Goal: Task Accomplishment & Management: Complete application form

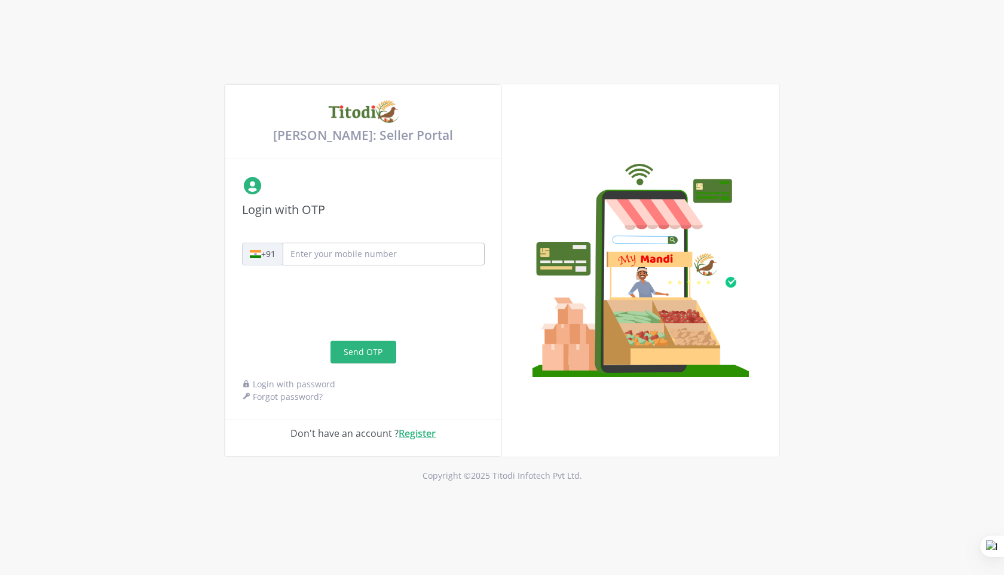
click at [330, 247] on input "text" at bounding box center [384, 254] width 202 height 23
type input "9899021803"
click at [367, 355] on button "Send OTP" at bounding box center [363, 352] width 66 height 23
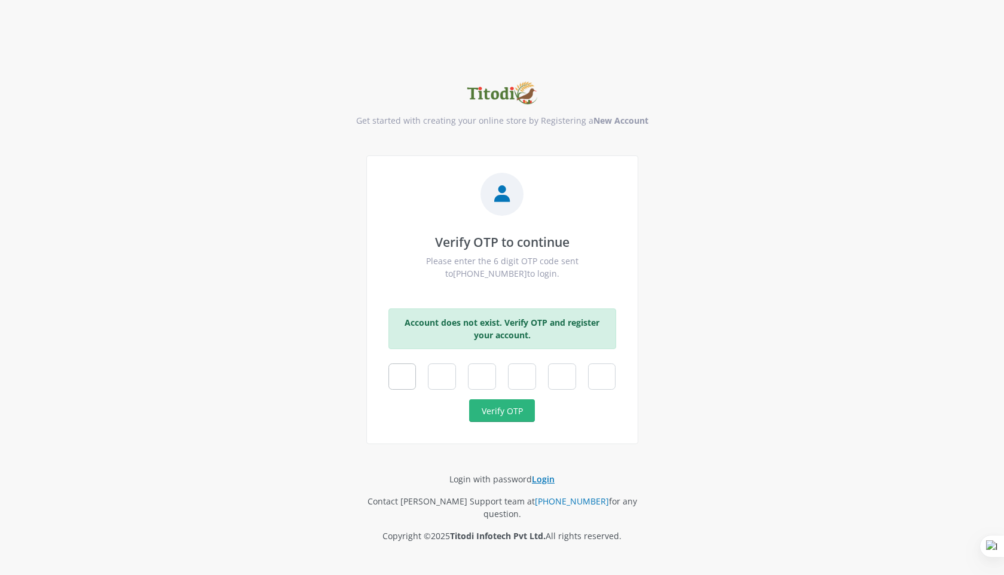
click at [404, 375] on input "Digit 1" at bounding box center [402, 376] width 28 height 26
type input "1"
type input "6"
type input "3"
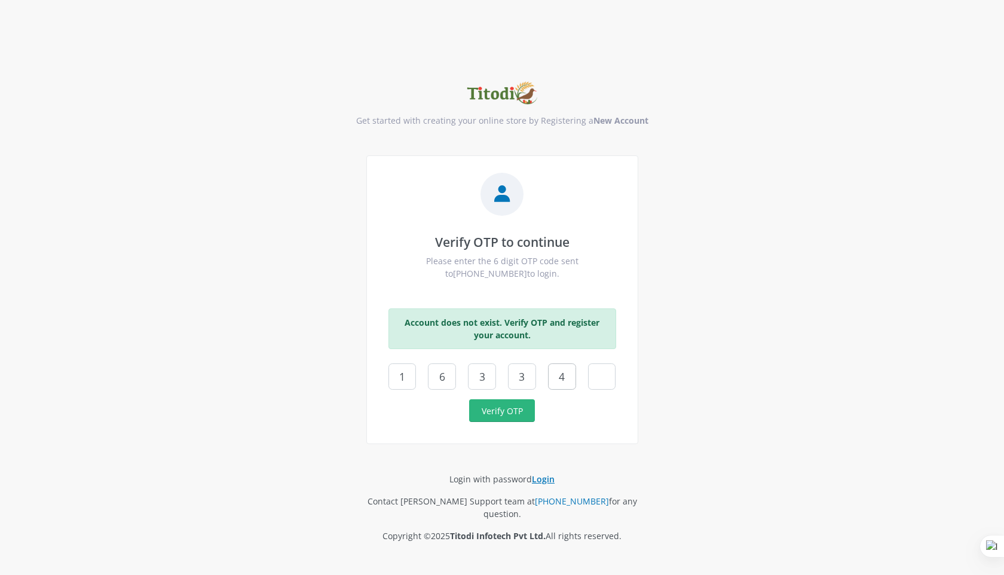
type input "4"
type input "0"
click at [499, 422] on button "Verify OTP" at bounding box center [502, 410] width 66 height 23
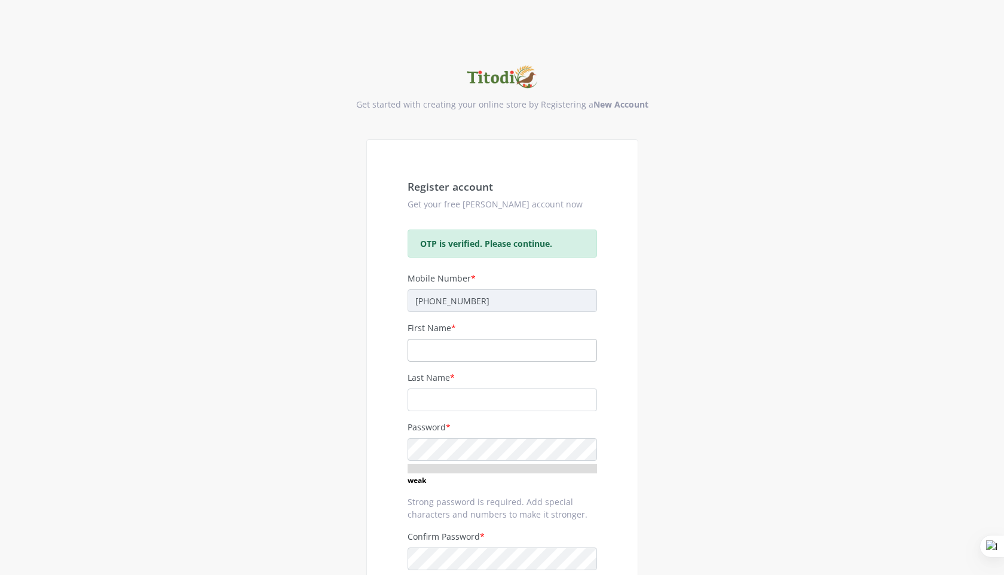
click at [466, 354] on input "text" at bounding box center [501, 350] width 189 height 23
type input "NEERAJ"
type input "KASHYAP"
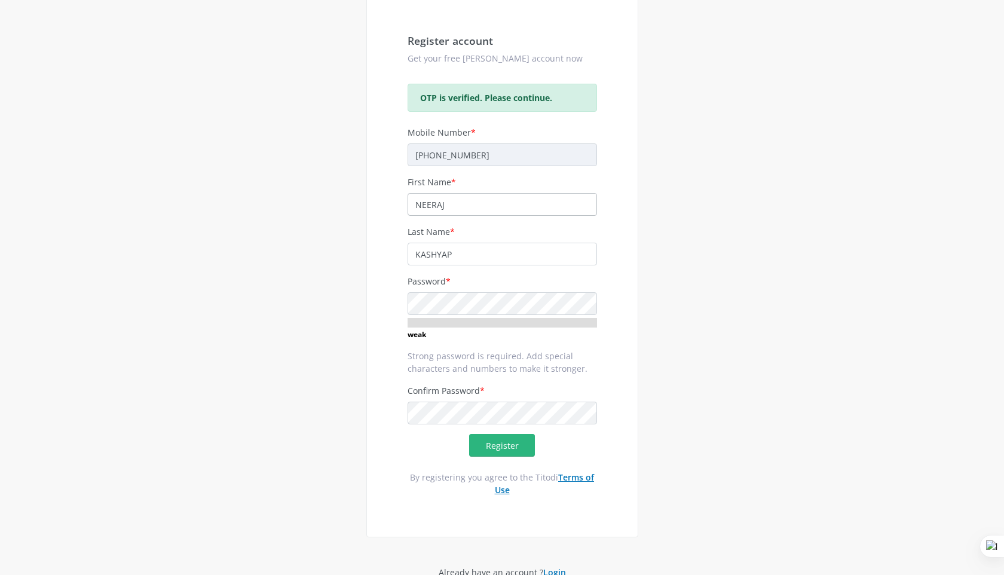
scroll to position [153, 0]
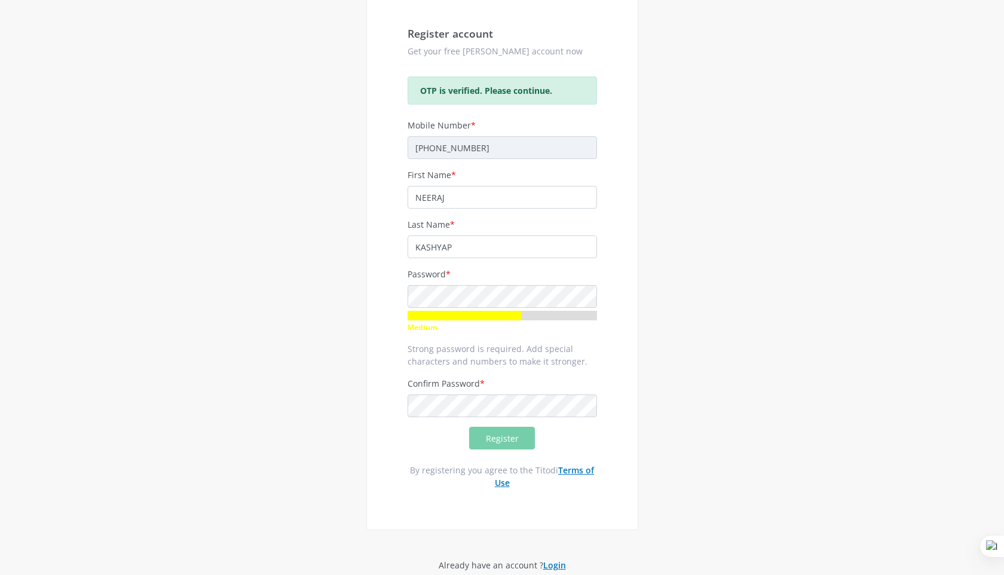
click at [505, 447] on div "Register" at bounding box center [501, 438] width 189 height 23
click at [499, 444] on button "Register" at bounding box center [502, 438] width 66 height 23
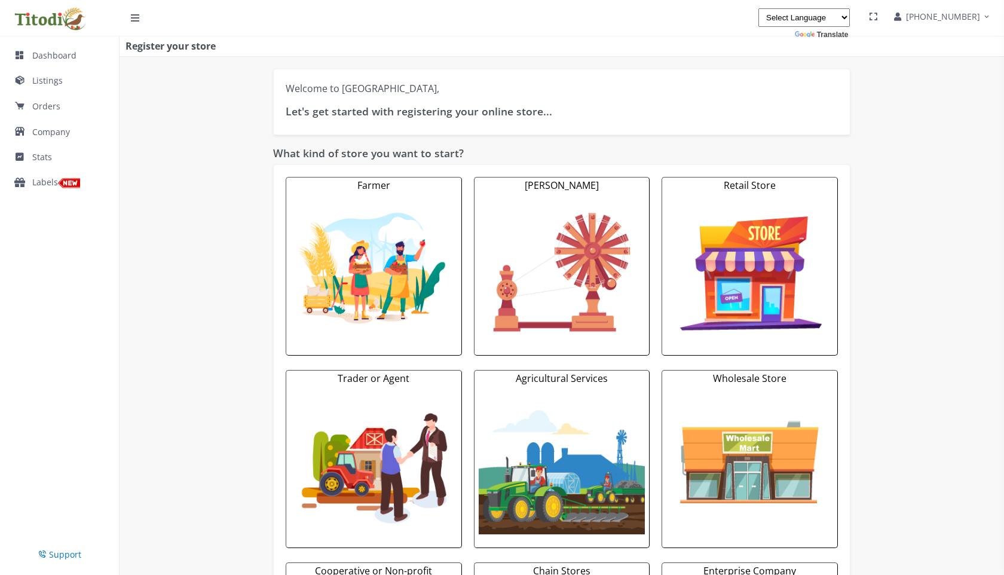
select select "Language Translate Widget"
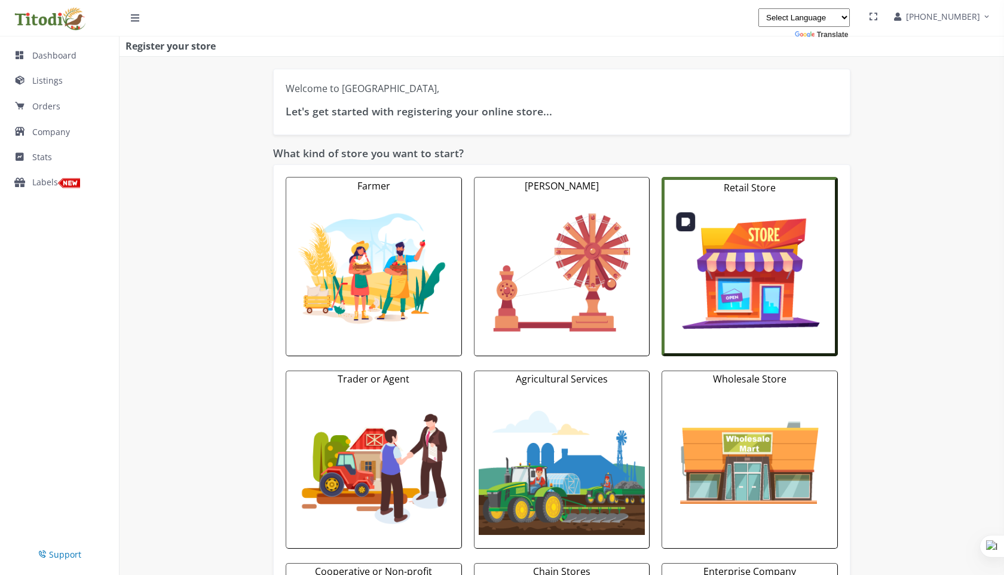
click at [747, 217] on img at bounding box center [750, 272] width 162 height 135
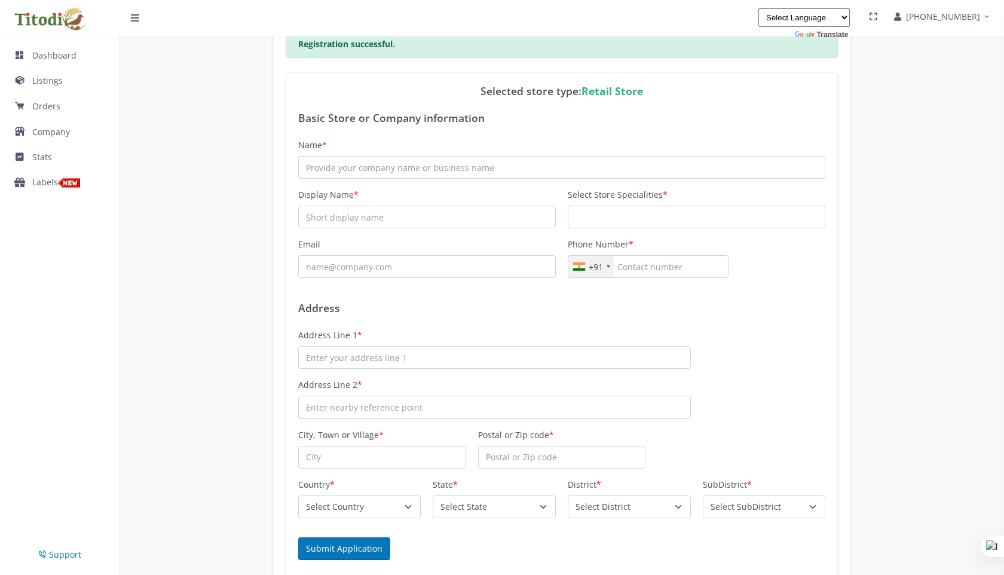
scroll to position [779, 0]
click at [48, 60] on span "Dashboard" at bounding box center [54, 54] width 44 height 11
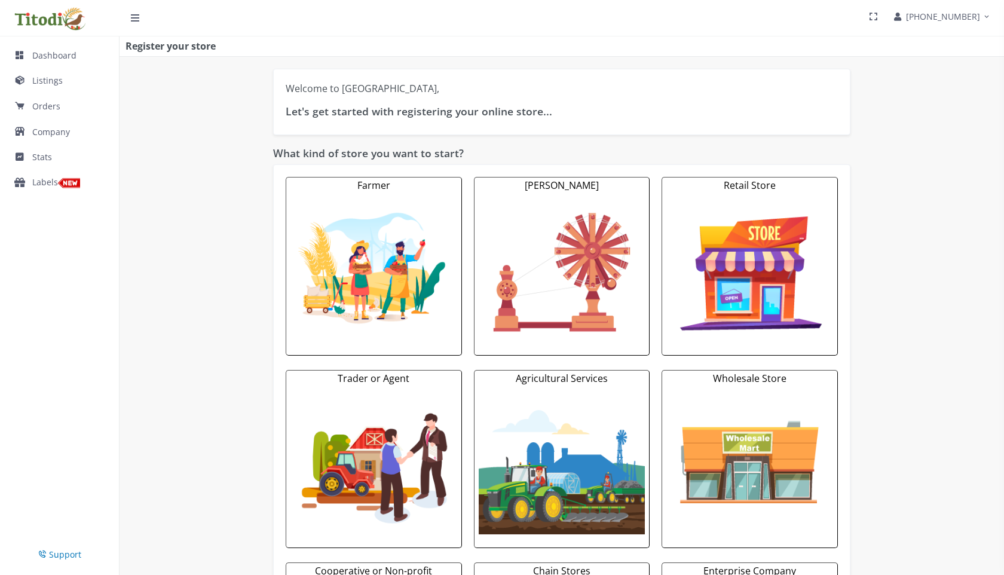
select select "Language Translate Widget"
click at [51, 85] on span "Listings" at bounding box center [47, 80] width 30 height 11
select select "Language Translate Widget"
click at [41, 109] on span "Orders" at bounding box center [46, 105] width 28 height 11
select select "Language Translate Widget"
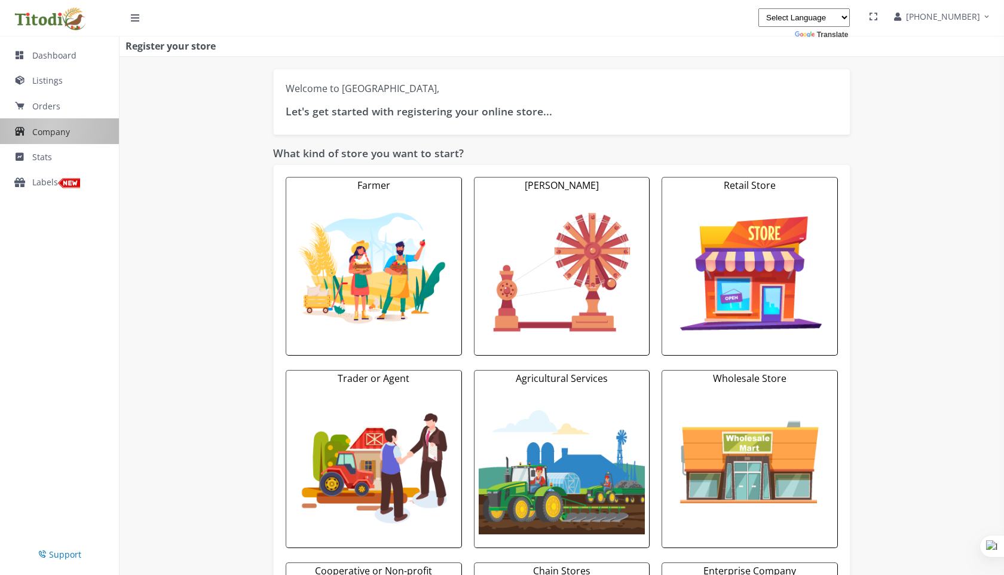
click at [51, 126] on span "Company" at bounding box center [51, 130] width 38 height 11
select select
select select "Language Translate Widget"
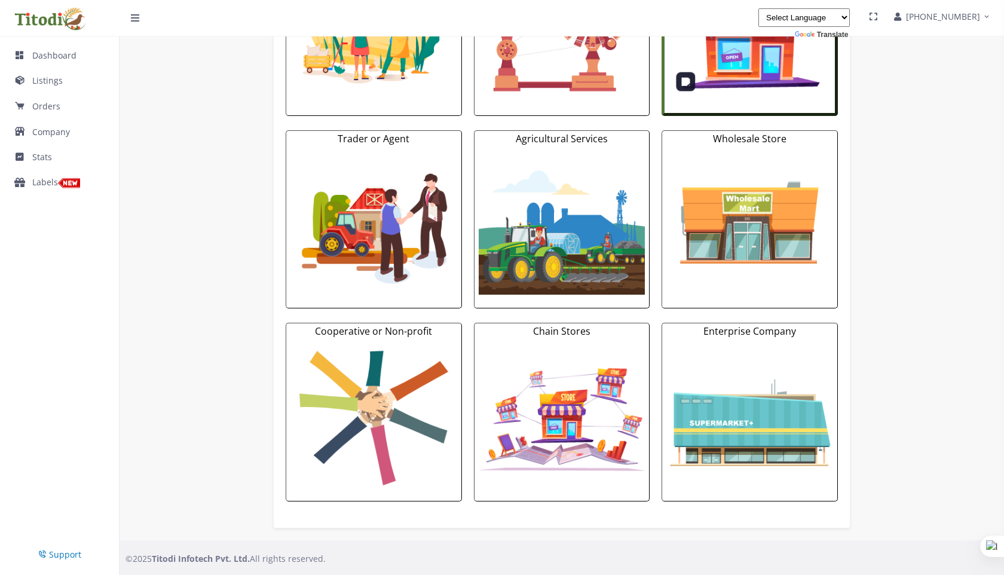
click at [758, 68] on img at bounding box center [750, 32] width 162 height 135
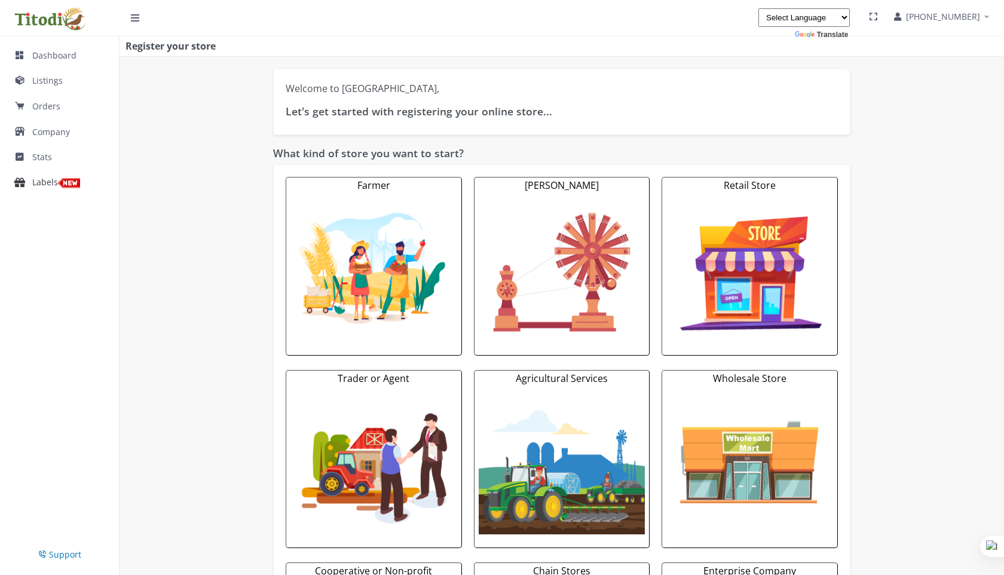
click at [39, 179] on span "Labels" at bounding box center [56, 181] width 48 height 11
select select "Language Translate Widget"
click at [40, 55] on span "Dashboard" at bounding box center [54, 54] width 44 height 11
select select "Language Translate Widget"
